Goal: Share content: Share content

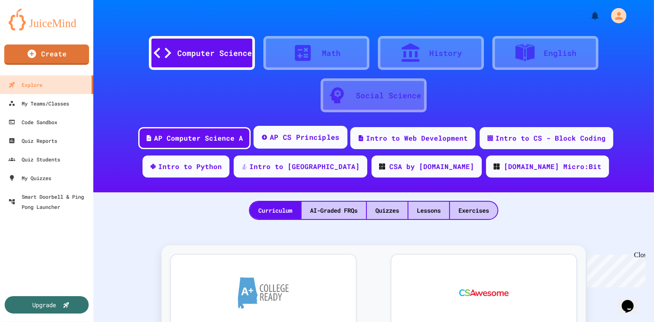
click at [196, 96] on div "AP CS Principles" at bounding box center [305, 137] width 70 height 11
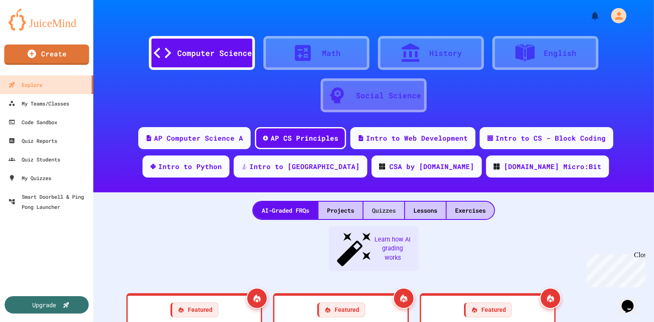
click at [196, 96] on div "Quizzes" at bounding box center [384, 210] width 41 height 17
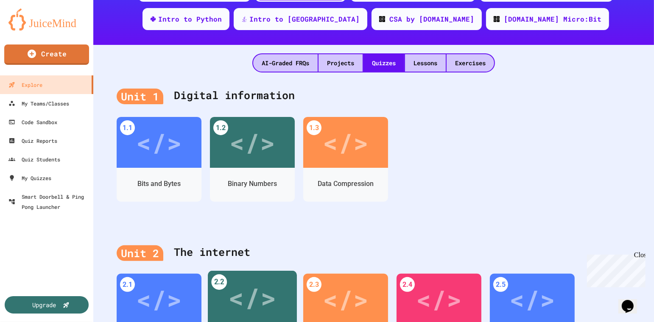
scroll to position [79, 0]
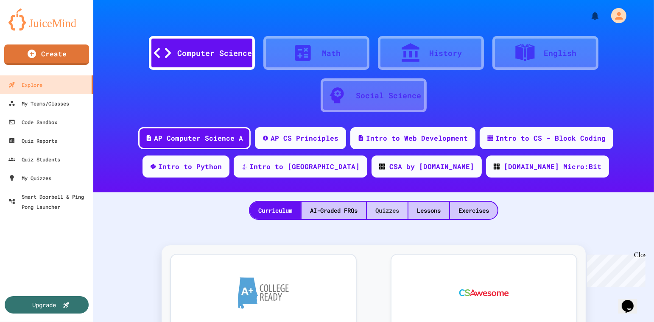
click at [386, 213] on div "Quizzes" at bounding box center [387, 210] width 41 height 17
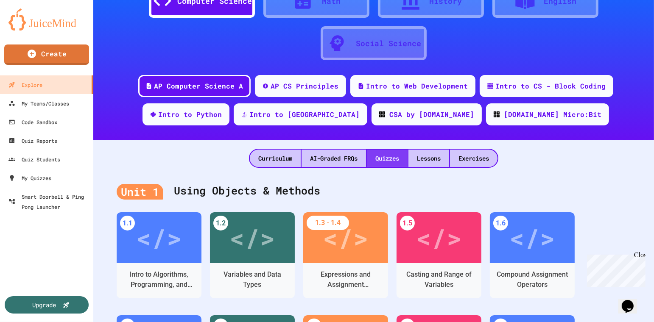
scroll to position [156, 0]
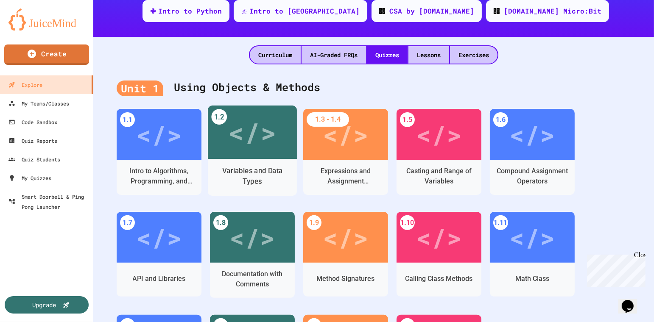
click at [268, 169] on div "Variables and Data Types" at bounding box center [253, 176] width 76 height 21
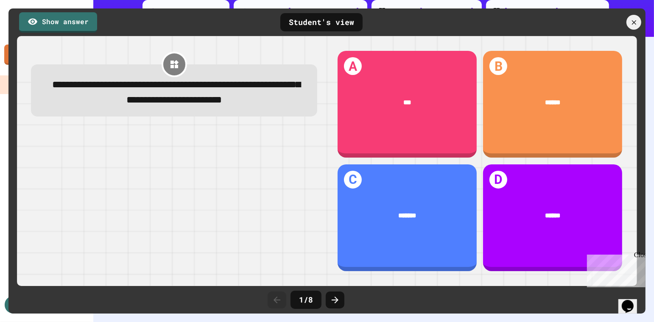
click at [80, 27] on link "Show answer" at bounding box center [58, 22] width 78 height 20
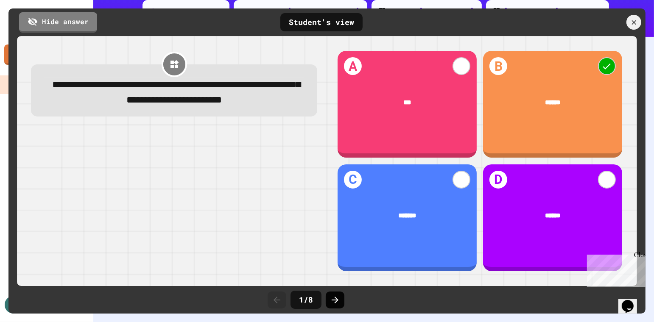
click at [334, 292] on div at bounding box center [335, 300] width 19 height 17
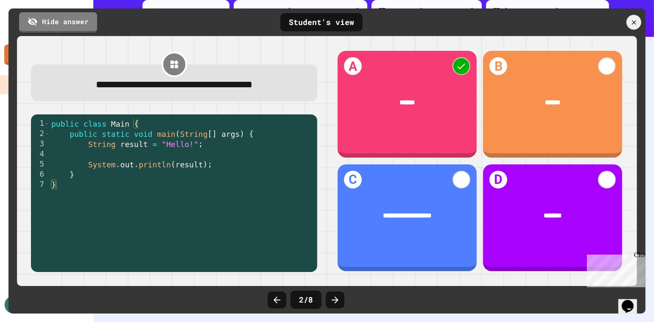
click at [334, 292] on div at bounding box center [335, 300] width 19 height 17
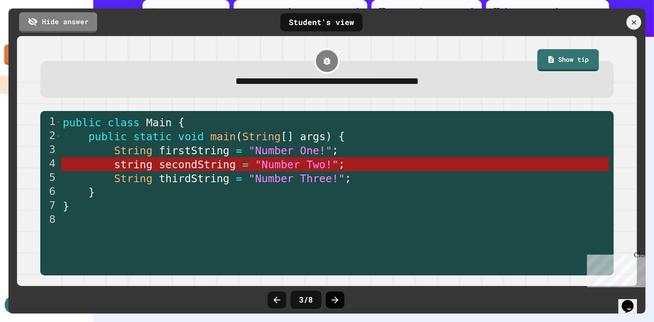
click at [331, 303] on icon at bounding box center [335, 300] width 10 height 10
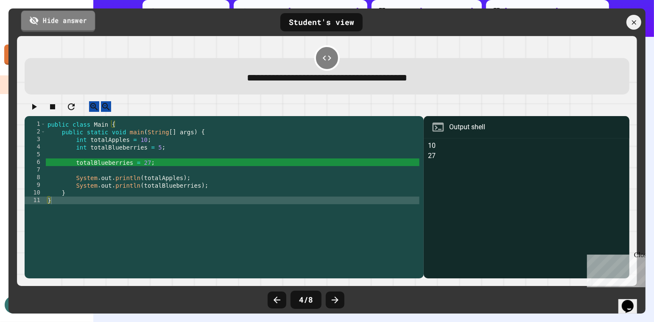
click at [65, 21] on link "Hide answer" at bounding box center [58, 21] width 74 height 21
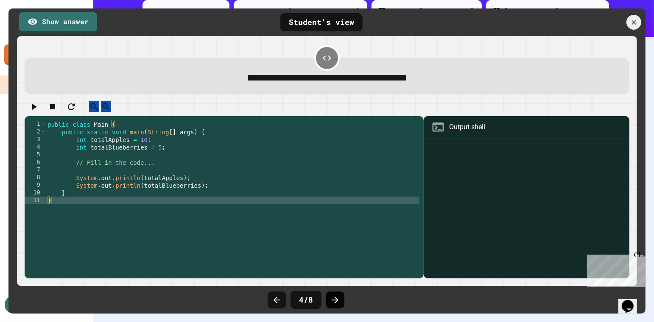
click at [335, 300] on icon at bounding box center [335, 300] width 10 height 10
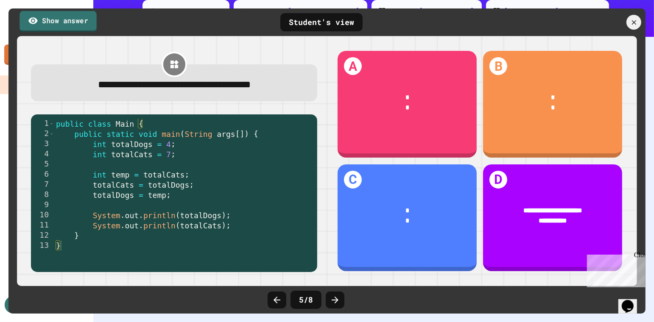
click at [62, 19] on link "Show answer" at bounding box center [58, 21] width 77 height 21
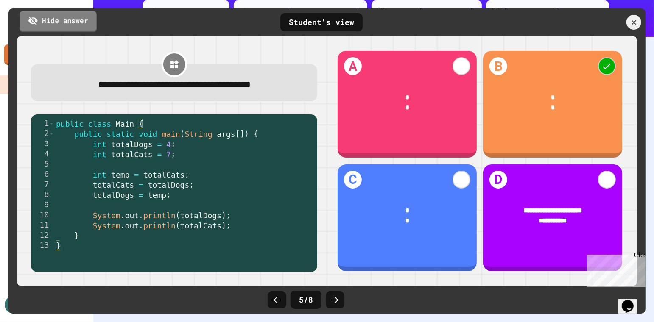
click at [62, 19] on link "Hide answer" at bounding box center [58, 21] width 77 height 21
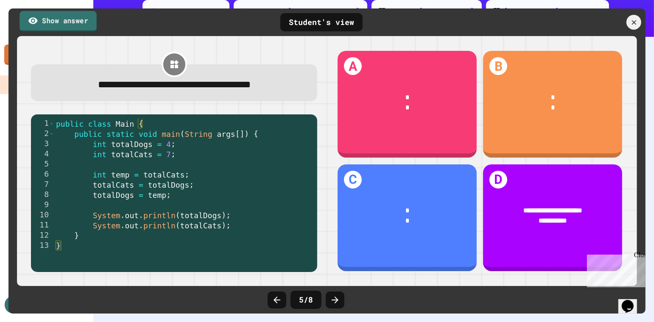
click at [62, 19] on link "Show answer" at bounding box center [58, 21] width 77 height 21
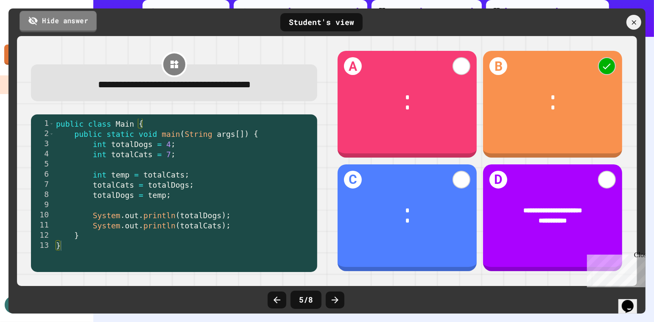
click at [62, 19] on link "Hide answer" at bounding box center [58, 21] width 77 height 21
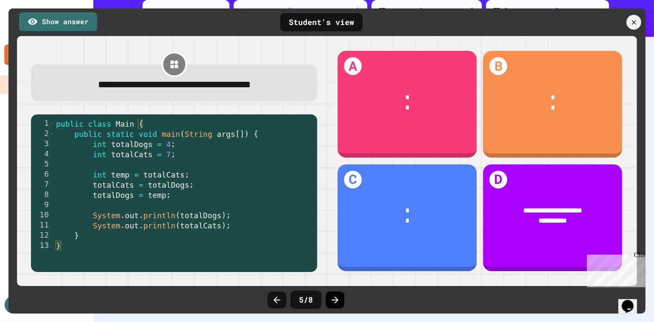
click at [342, 304] on div at bounding box center [335, 300] width 19 height 17
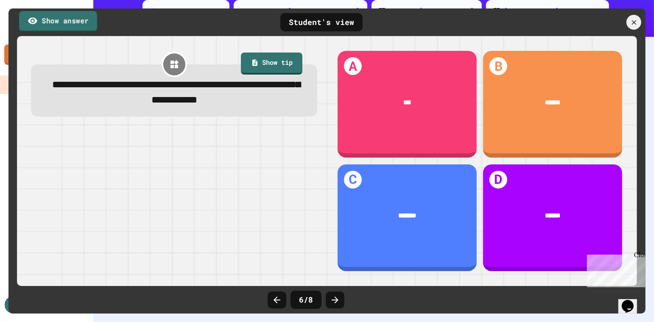
click at [64, 20] on link "Show answer" at bounding box center [58, 21] width 78 height 21
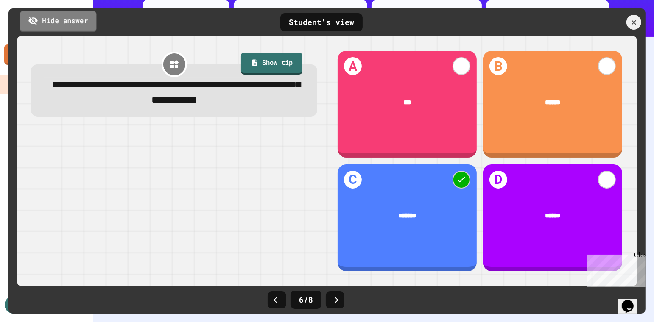
click at [64, 20] on link "Hide answer" at bounding box center [58, 21] width 77 height 21
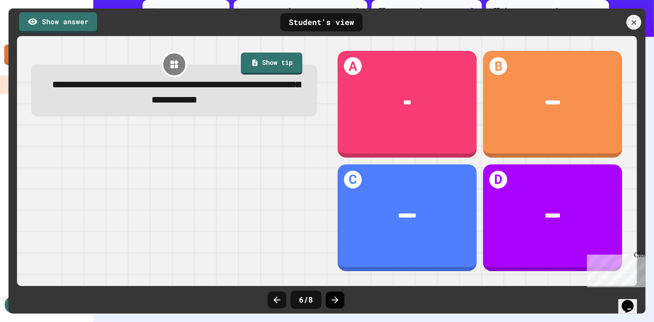
click at [334, 298] on icon at bounding box center [335, 300] width 10 height 10
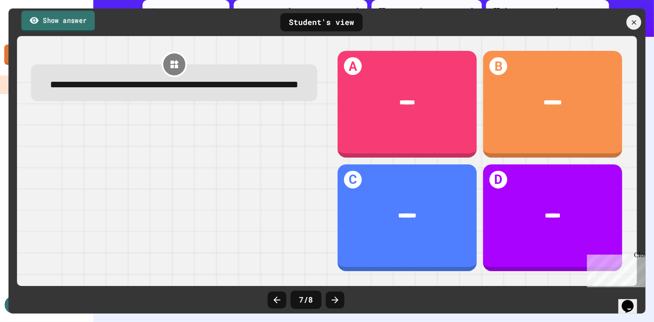
click at [80, 19] on link "Show answer" at bounding box center [57, 21] width 73 height 21
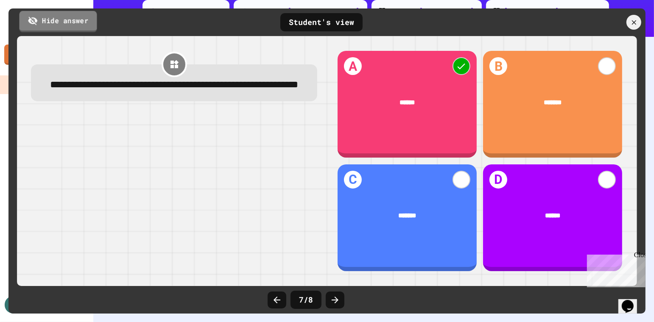
click at [80, 19] on link "Hide answer" at bounding box center [58, 21] width 78 height 21
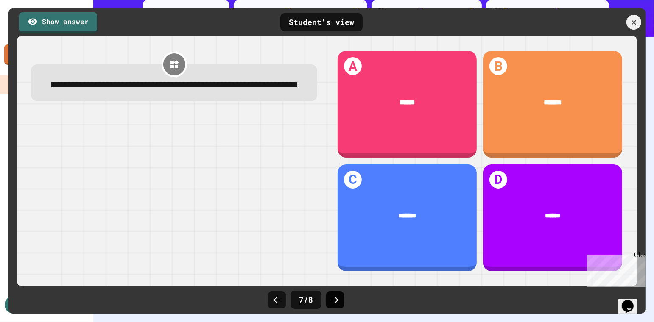
click at [337, 297] on icon at bounding box center [335, 300] width 10 height 10
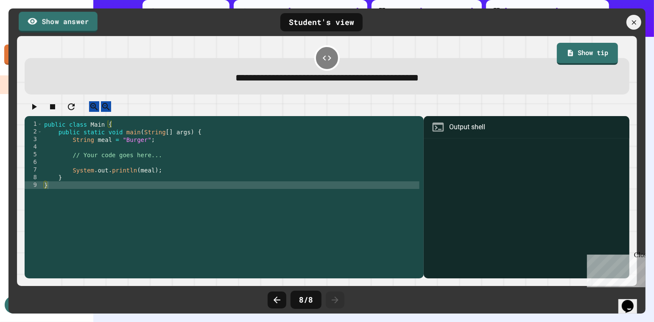
click at [76, 23] on link "Show answer" at bounding box center [58, 21] width 79 height 21
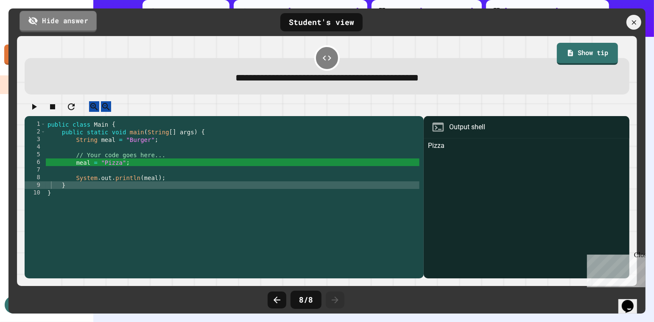
click at [76, 23] on link "Hide answer" at bounding box center [58, 21] width 77 height 21
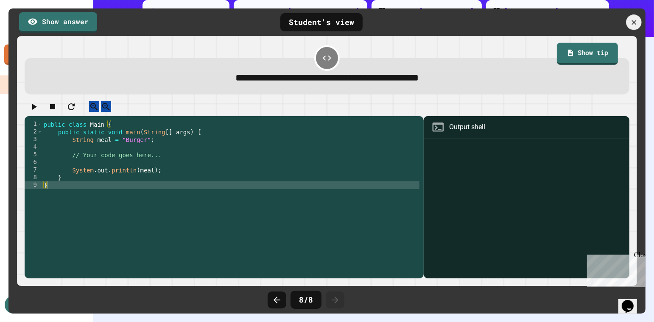
click at [635, 28] on div at bounding box center [633, 21] width 15 height 15
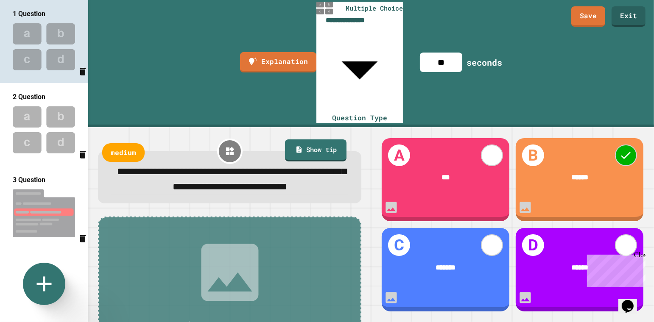
scroll to position [44, 0]
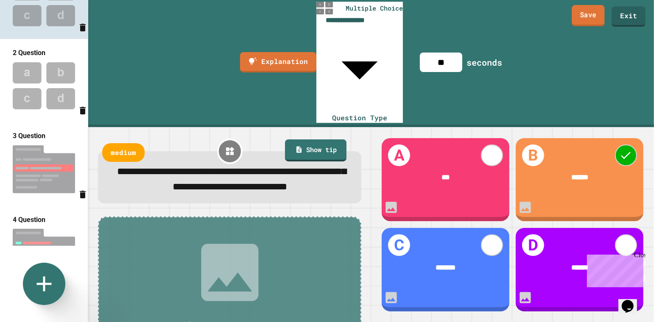
click at [592, 23] on link "Save" at bounding box center [588, 15] width 33 height 21
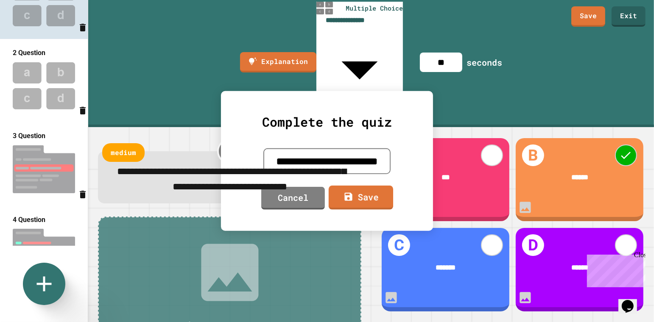
click at [357, 195] on link "Save" at bounding box center [361, 198] width 64 height 24
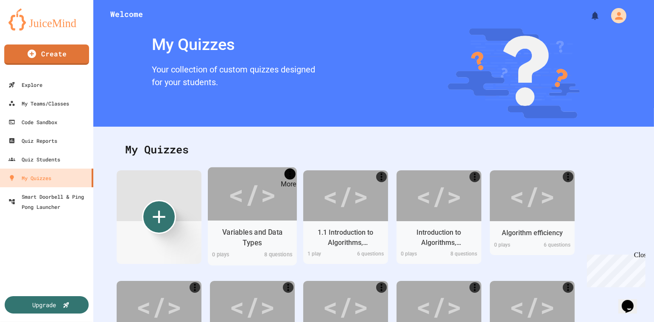
click at [288, 175] on icon "More" at bounding box center [290, 173] width 11 height 11
click at [264, 322] on div at bounding box center [327, 323] width 654 height 0
click at [254, 235] on div "Variables and Data Types" at bounding box center [253, 237] width 76 height 21
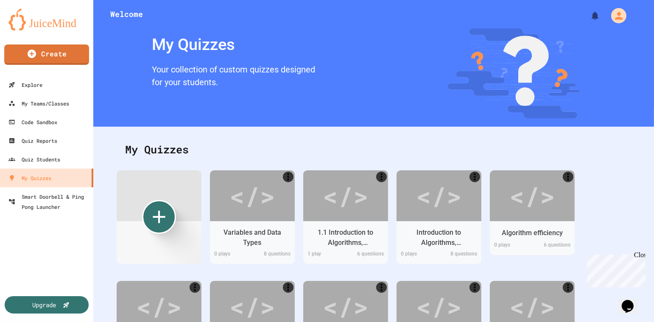
click at [290, 177] on icon "More" at bounding box center [290, 173] width 11 height 11
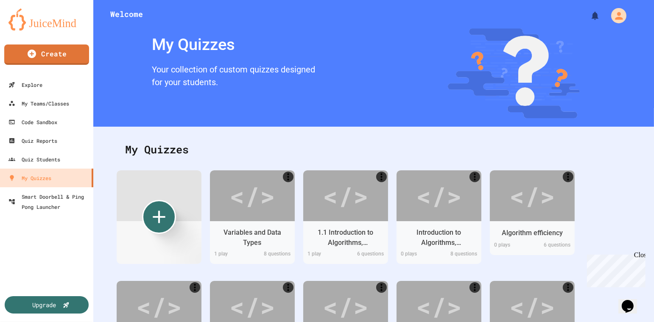
click at [261, 322] on div at bounding box center [327, 323] width 654 height 0
click at [254, 211] on div "</>" at bounding box center [252, 194] width 48 height 40
